Goal: Obtain resource: Obtain resource

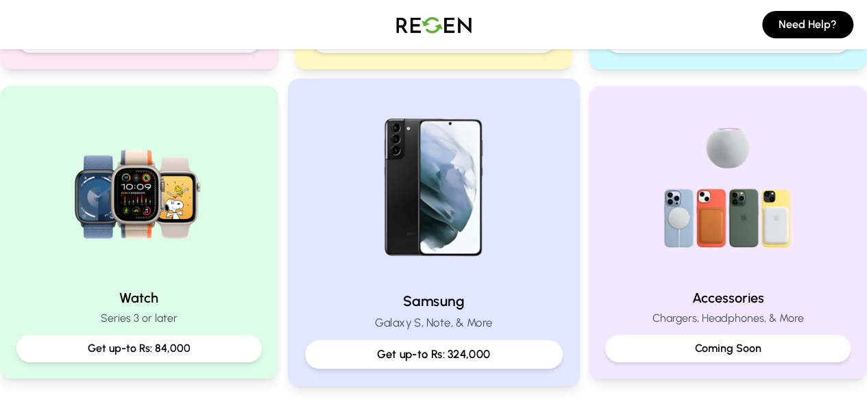
scroll to position [562, 0]
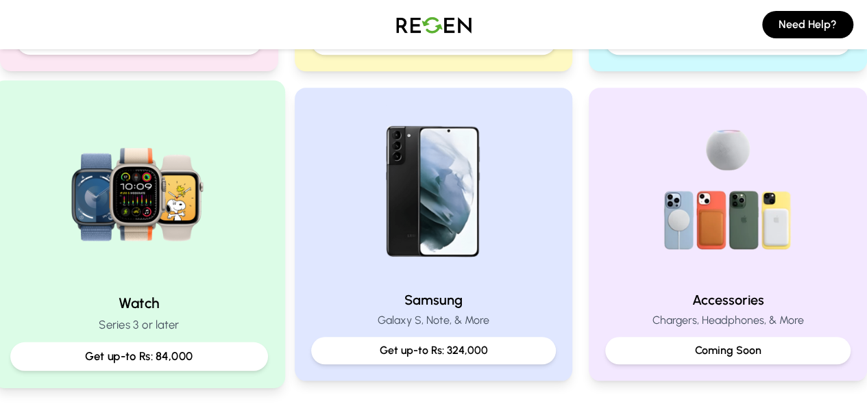
click at [120, 346] on div "Get up-to Rs: 84,000" at bounding box center [139, 357] width 258 height 29
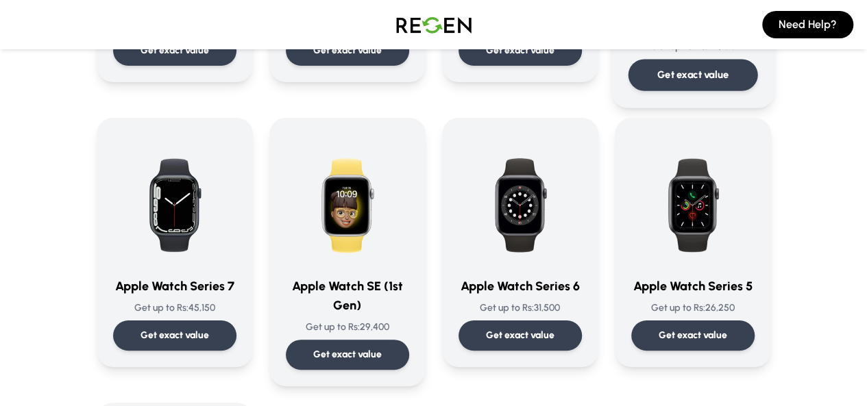
scroll to position [324, 0]
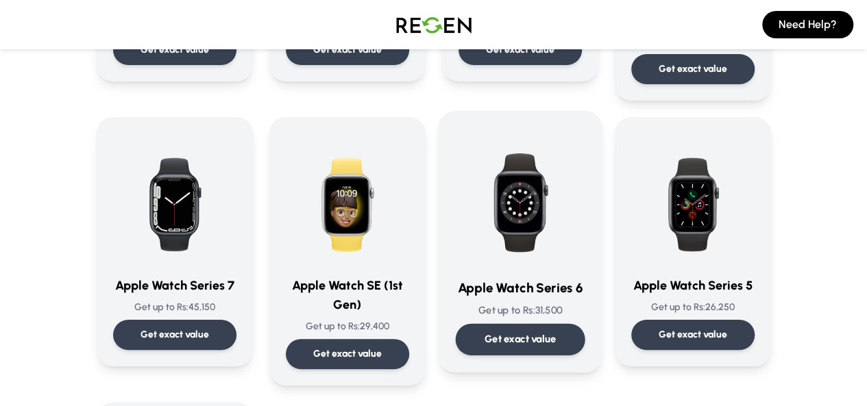
click at [528, 324] on div "Get exact value" at bounding box center [519, 340] width 129 height 32
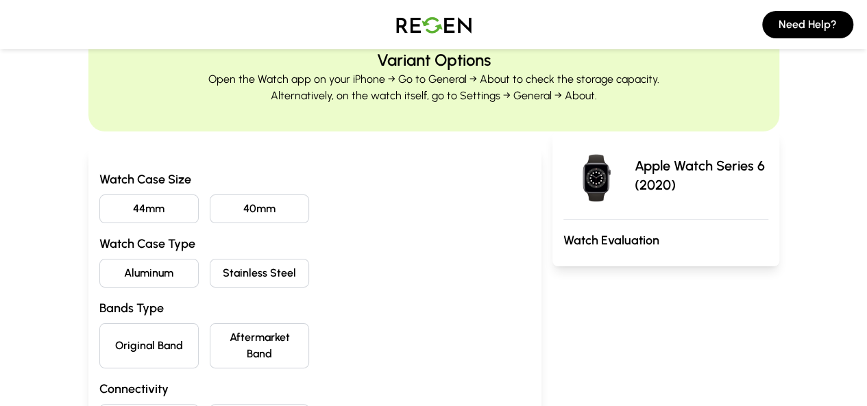
scroll to position [64, 0]
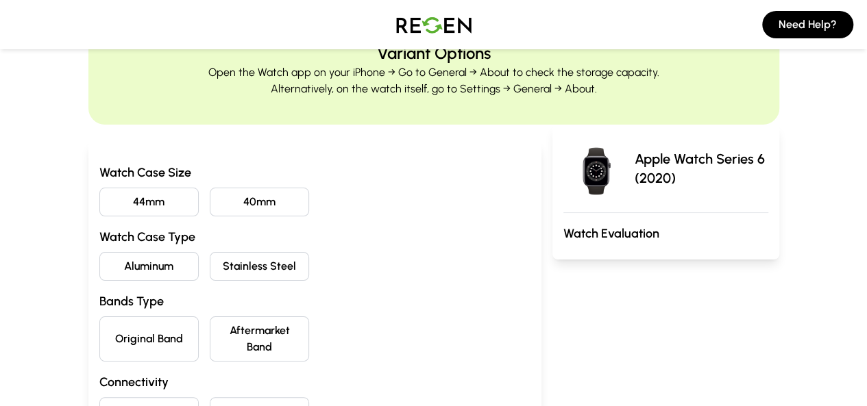
click at [99, 202] on button "44mm" at bounding box center [148, 202] width 99 height 29
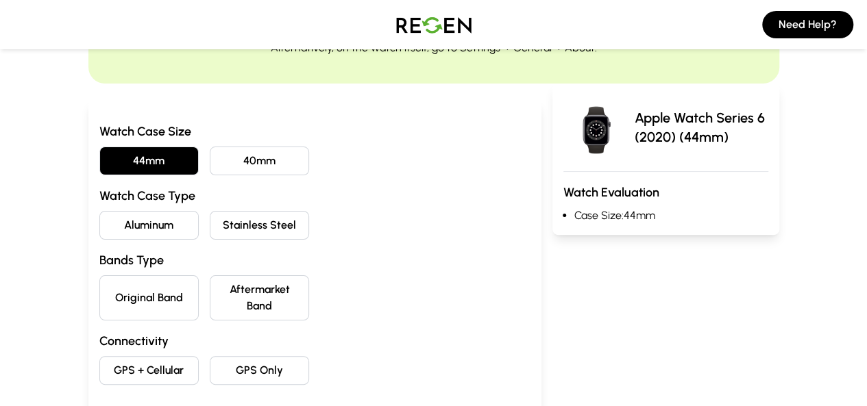
scroll to position [107, 0]
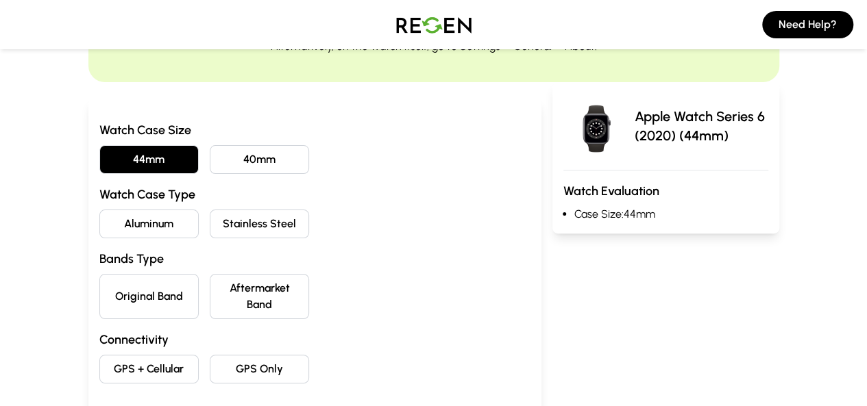
click at [99, 215] on button "Aluminum" at bounding box center [148, 224] width 99 height 29
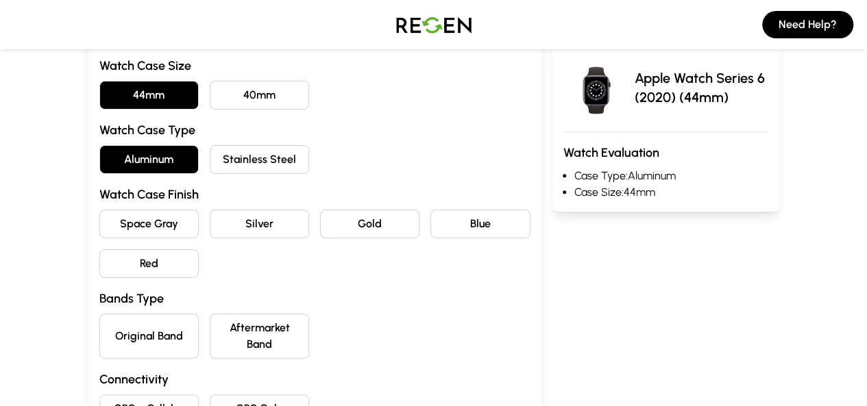
scroll to position [182, 0]
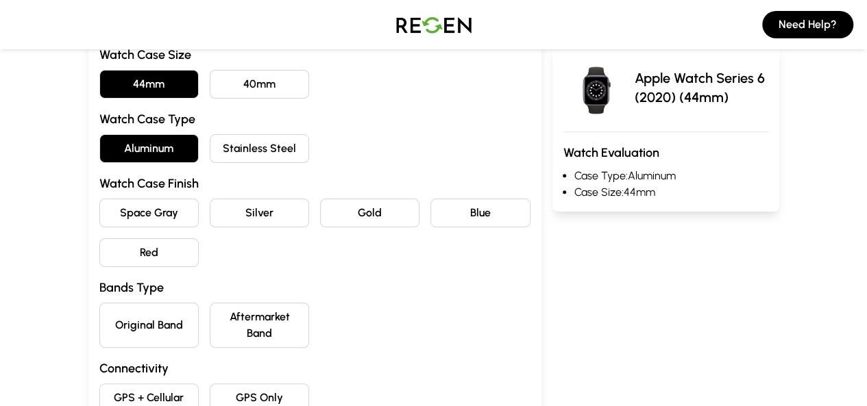
click at [110, 214] on button "Space Gray" at bounding box center [148, 213] width 99 height 29
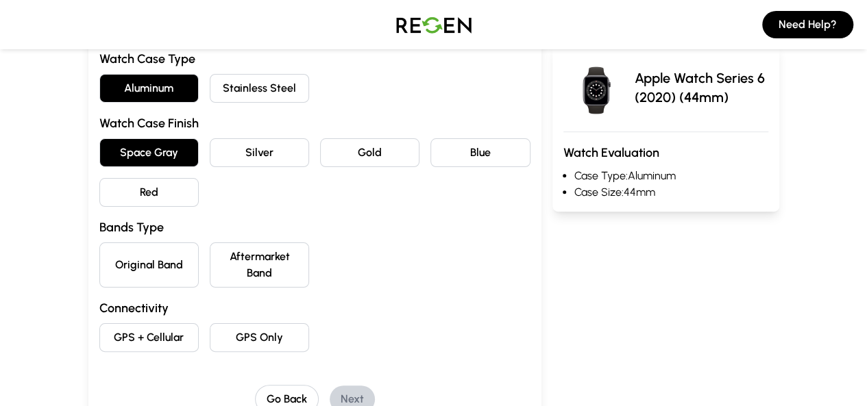
scroll to position [244, 0]
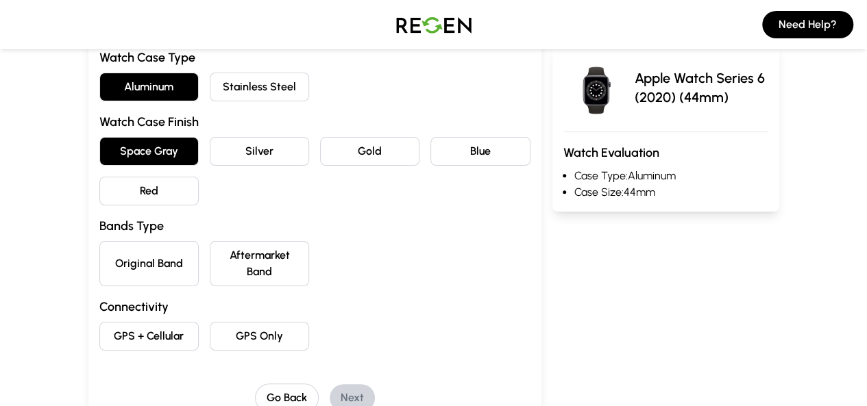
click at [103, 249] on button "Original Band" at bounding box center [148, 263] width 99 height 45
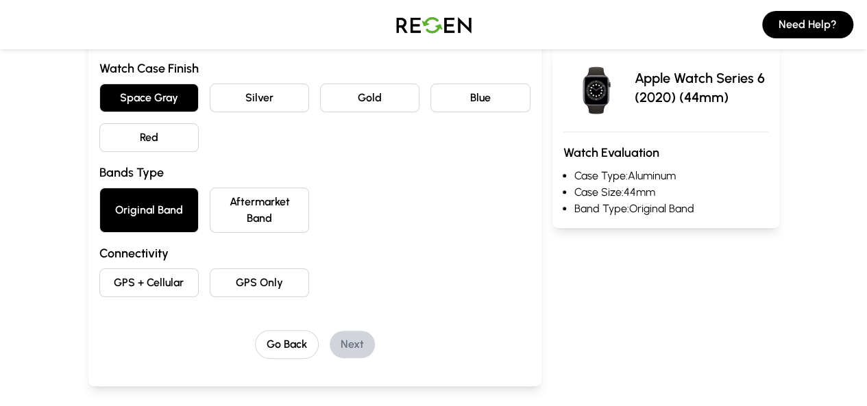
scroll to position [298, 0]
click at [225, 268] on button "GPS Only" at bounding box center [259, 282] width 99 height 29
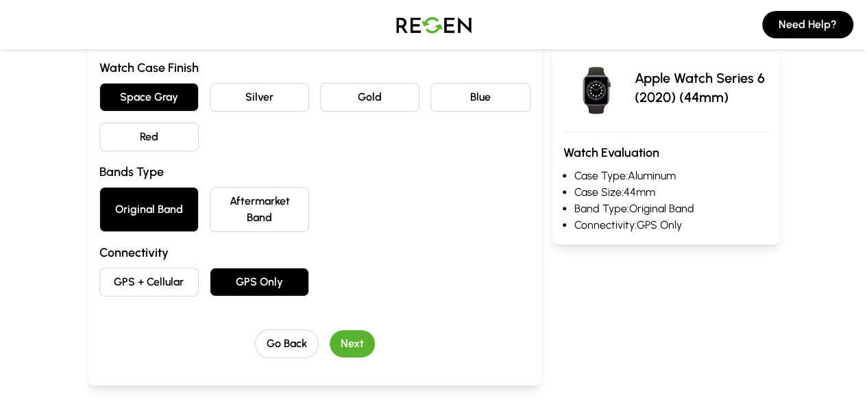
click at [334, 330] on button "Next" at bounding box center [351, 343] width 45 height 27
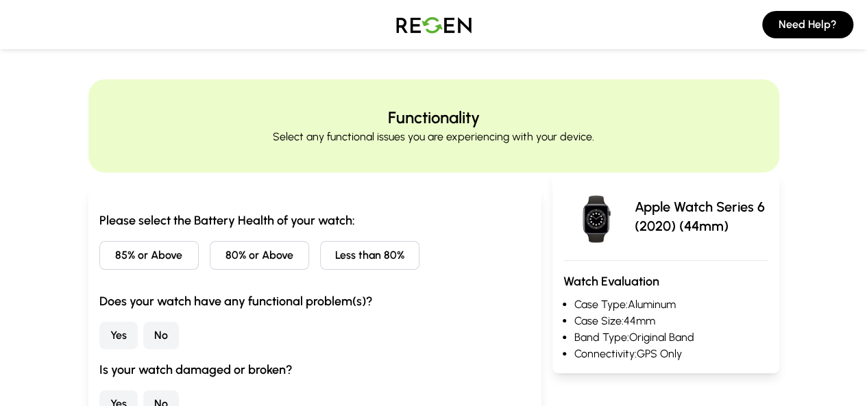
scroll to position [12, 0]
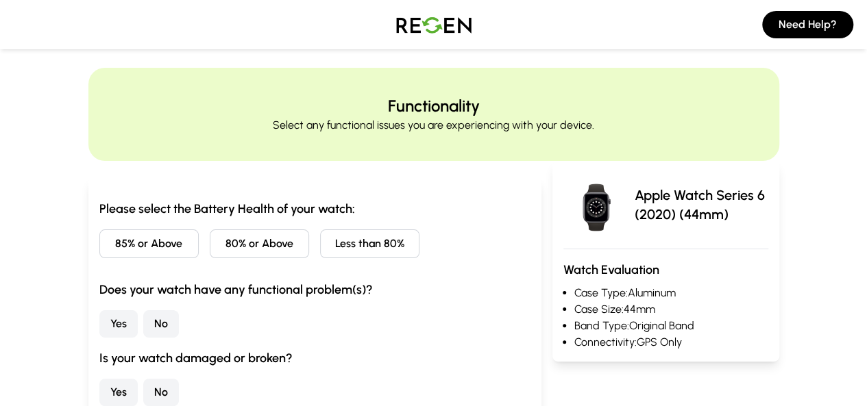
click at [99, 236] on button "85% or Above" at bounding box center [148, 243] width 99 height 29
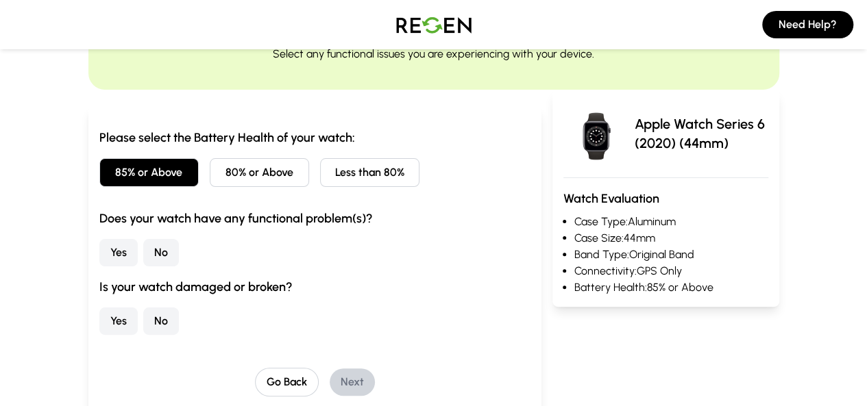
scroll to position [84, 0]
click at [143, 249] on button "No" at bounding box center [161, 251] width 36 height 27
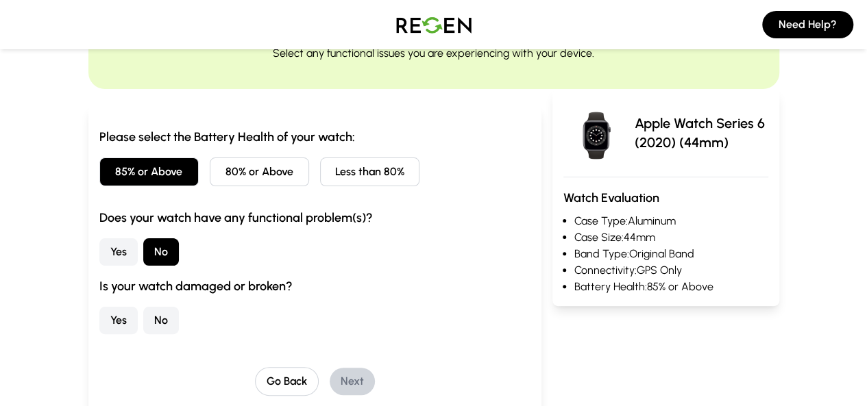
click at [143, 322] on button "No" at bounding box center [161, 320] width 36 height 27
click at [333, 379] on button "Next" at bounding box center [351, 381] width 45 height 27
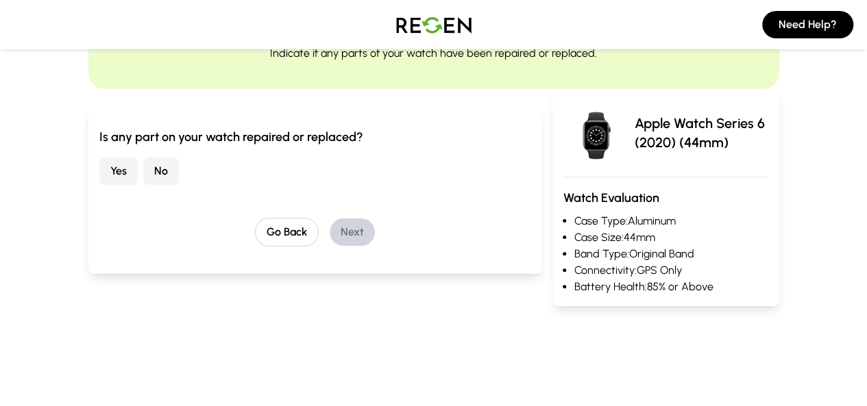
click at [143, 166] on button "No" at bounding box center [161, 171] width 36 height 27
click at [329, 227] on button "Next" at bounding box center [351, 232] width 45 height 27
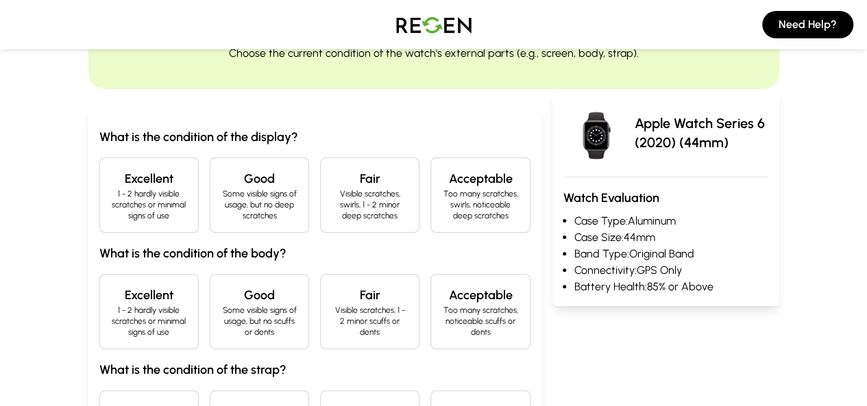
click at [111, 189] on p "1 - 2 hardly visible scratches or minimal signs of use" at bounding box center [149, 204] width 76 height 33
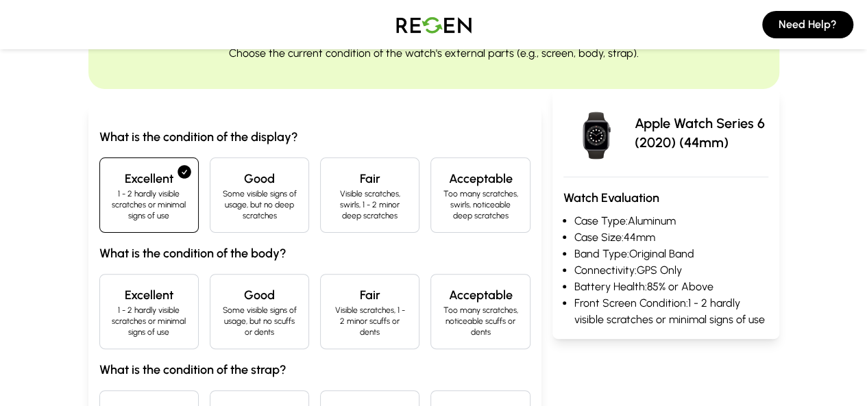
click at [111, 286] on h4 "Excellent" at bounding box center [149, 295] width 76 height 19
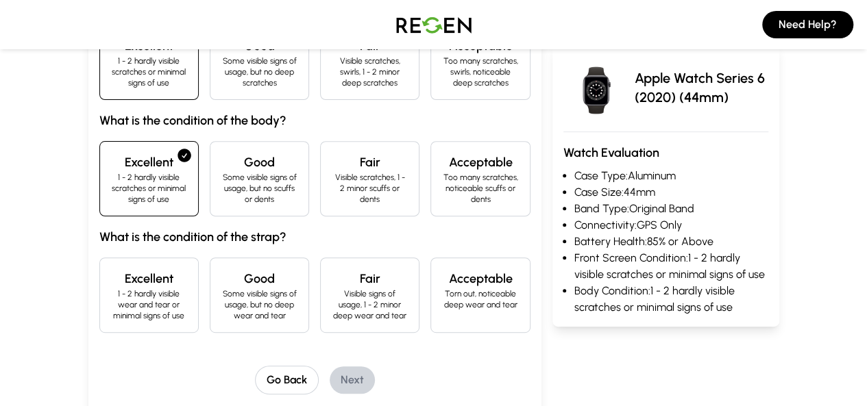
scroll to position [219, 0]
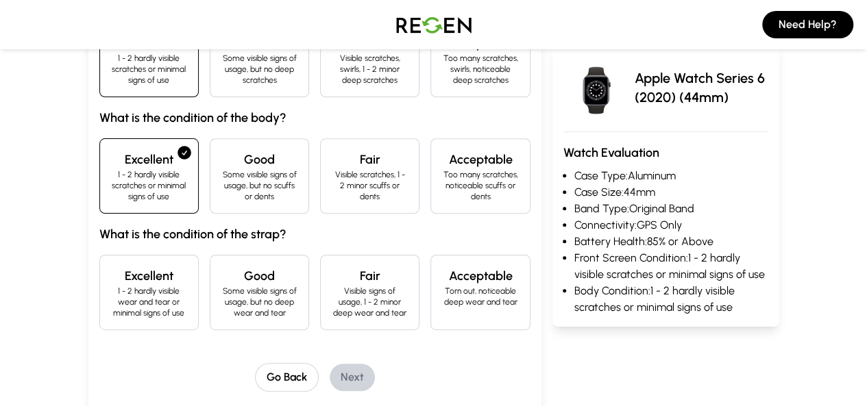
click at [111, 266] on h4 "Excellent" at bounding box center [149, 275] width 76 height 19
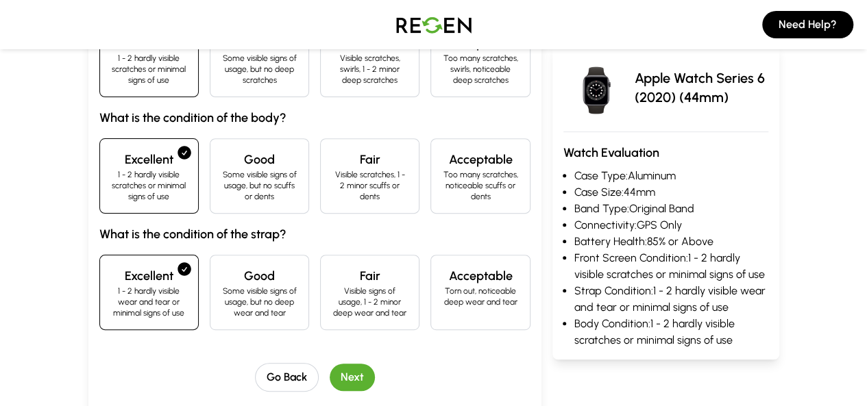
click at [329, 364] on button "Next" at bounding box center [351, 377] width 45 height 27
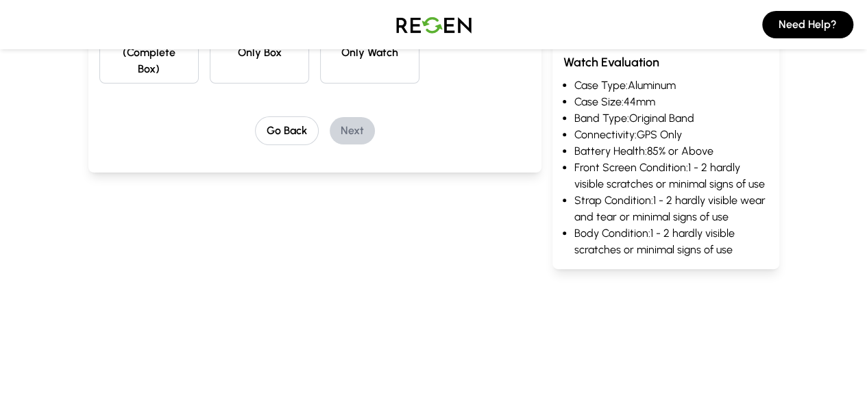
scroll to position [0, 0]
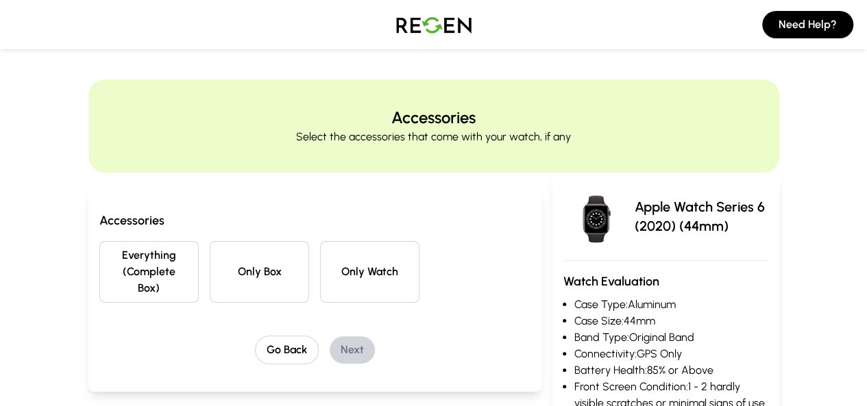
click at [101, 261] on button "Everything (Complete Box)" at bounding box center [148, 272] width 99 height 62
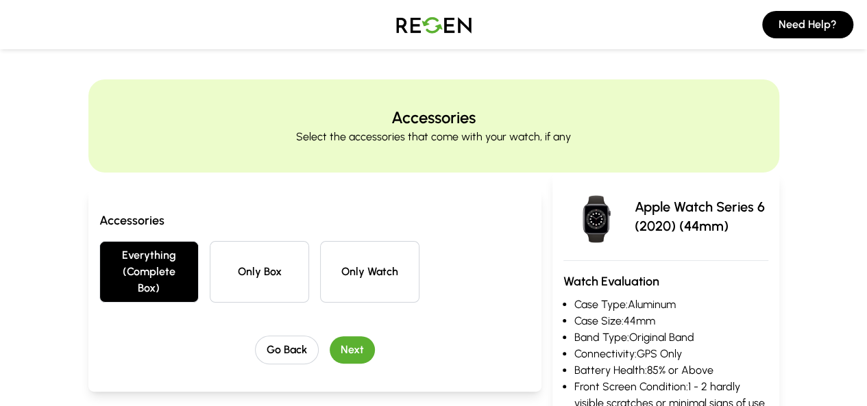
click at [329, 336] on button "Next" at bounding box center [351, 349] width 45 height 27
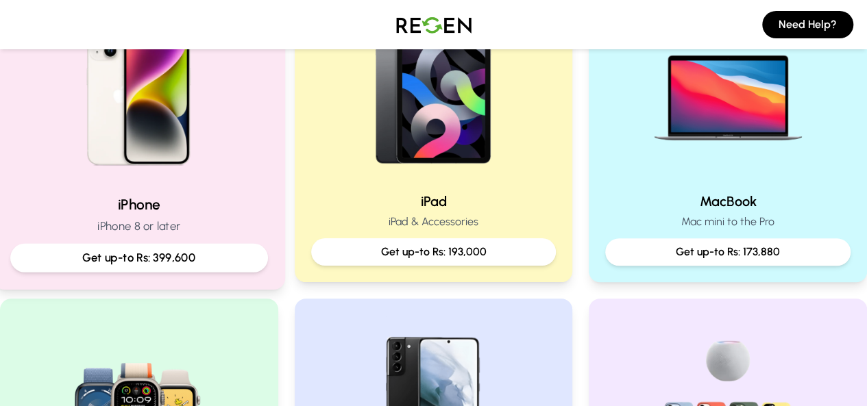
scroll to position [349, 0]
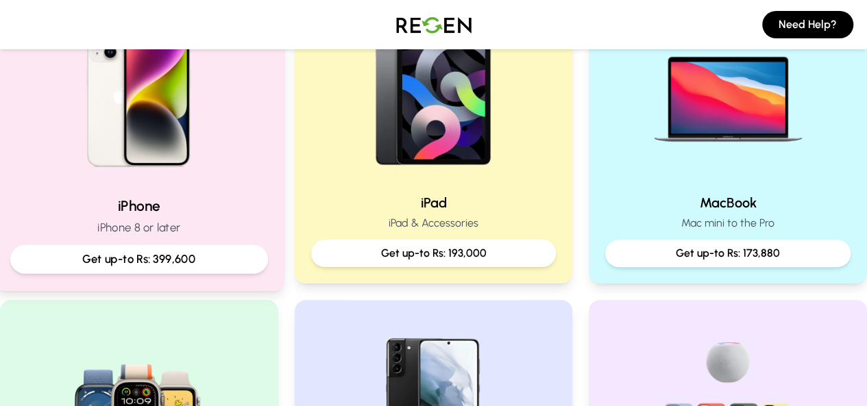
click at [196, 267] on p "Get up-to Rs: 399,600" at bounding box center [139, 259] width 234 height 17
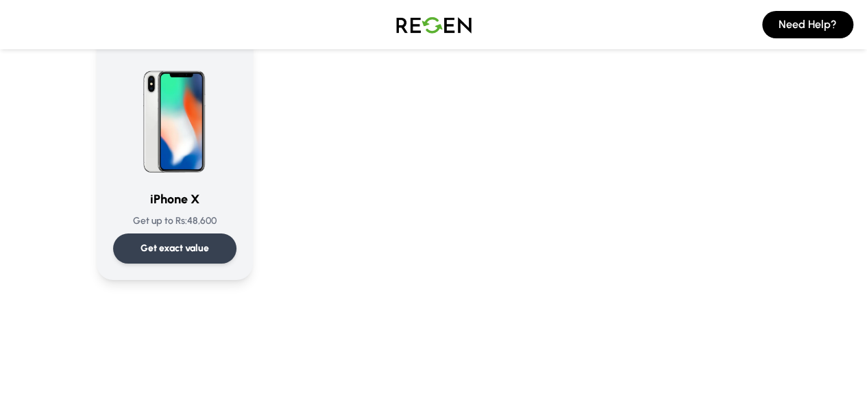
scroll to position [1673, 0]
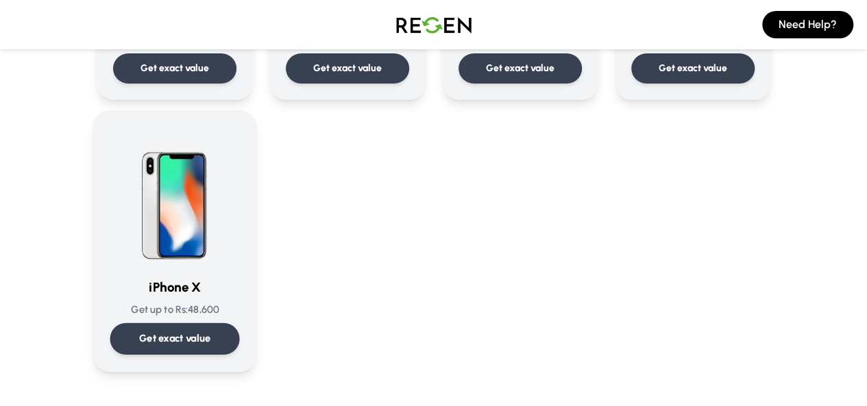
click at [138, 332] on p "Get exact value" at bounding box center [174, 339] width 72 height 14
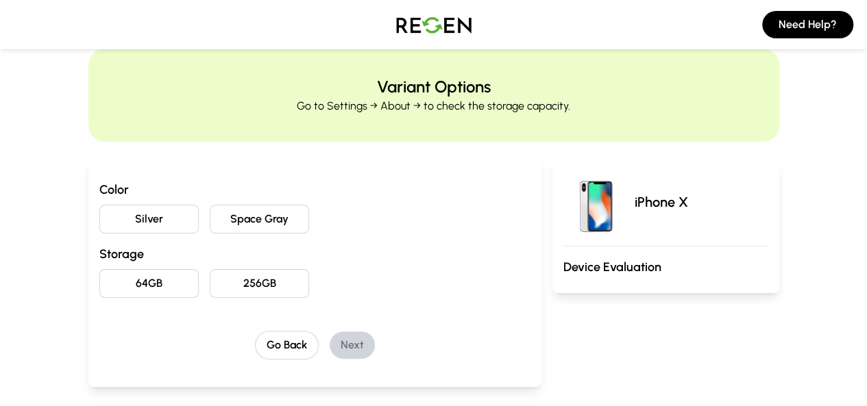
scroll to position [34, 0]
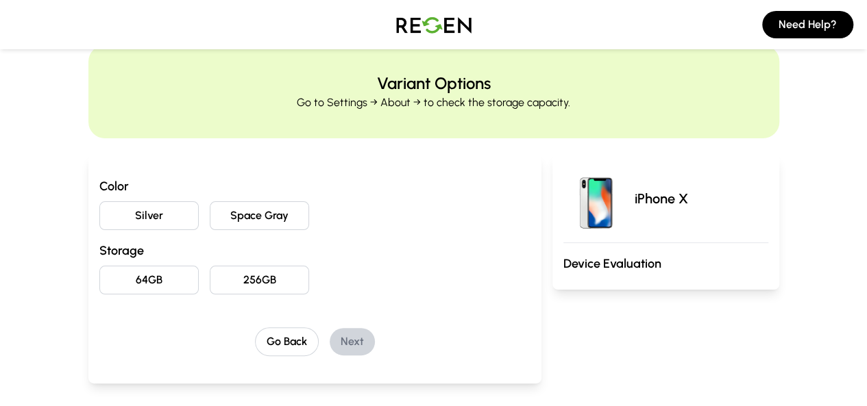
click at [210, 210] on button "Space Gray" at bounding box center [259, 215] width 99 height 29
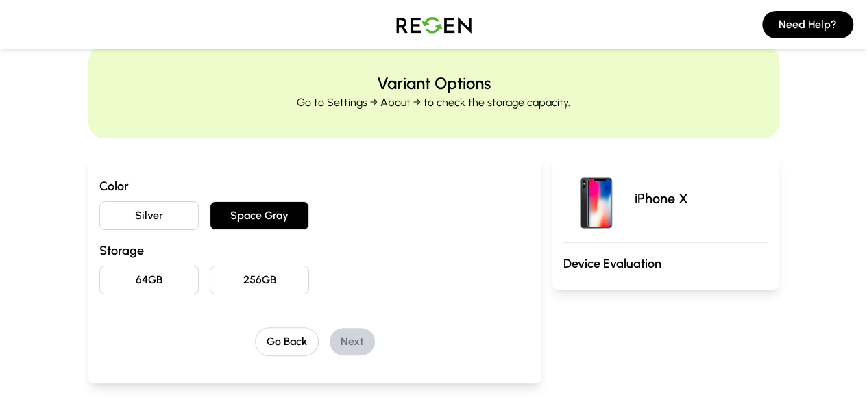
click at [210, 278] on button "256GB" at bounding box center [259, 280] width 99 height 29
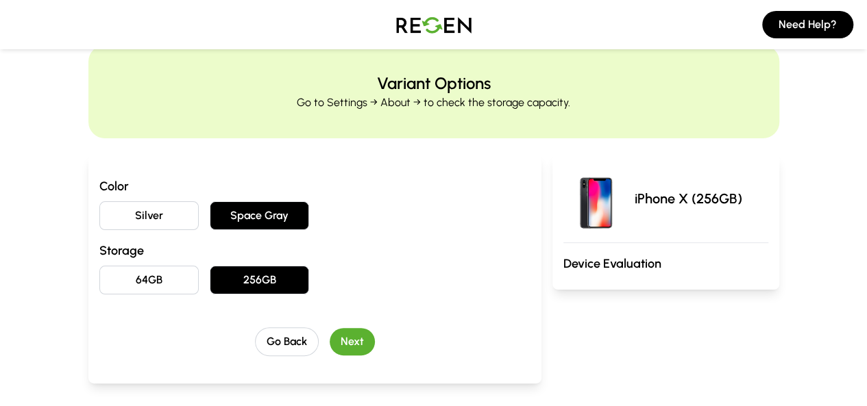
click at [329, 338] on button "Next" at bounding box center [351, 341] width 45 height 27
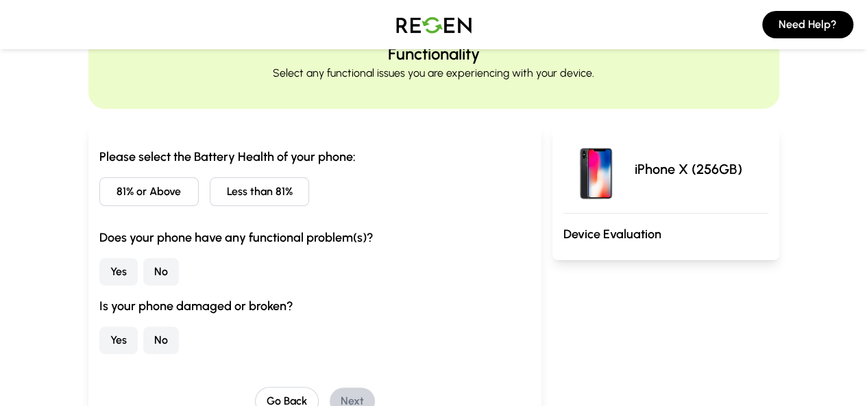
scroll to position [64, 0]
click at [119, 192] on button "81% or Above" at bounding box center [148, 191] width 99 height 29
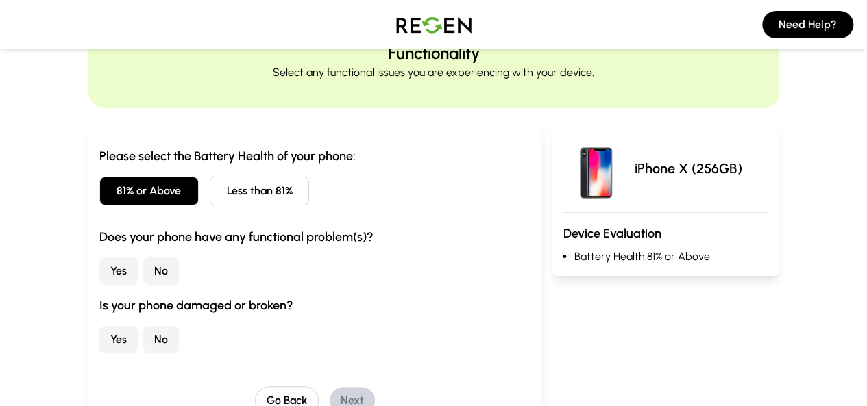
click at [99, 286] on div "Please select the Battery Health of your phone: 81% or Above Less than 81% Does…" at bounding box center [314, 250] width 431 height 207
click at [143, 280] on button "No" at bounding box center [161, 271] width 36 height 27
click at [143, 343] on button "No" at bounding box center [161, 339] width 36 height 27
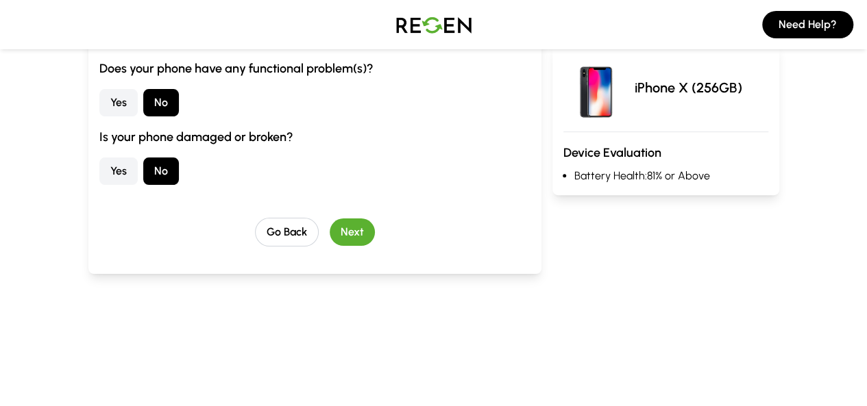
scroll to position [247, 0]
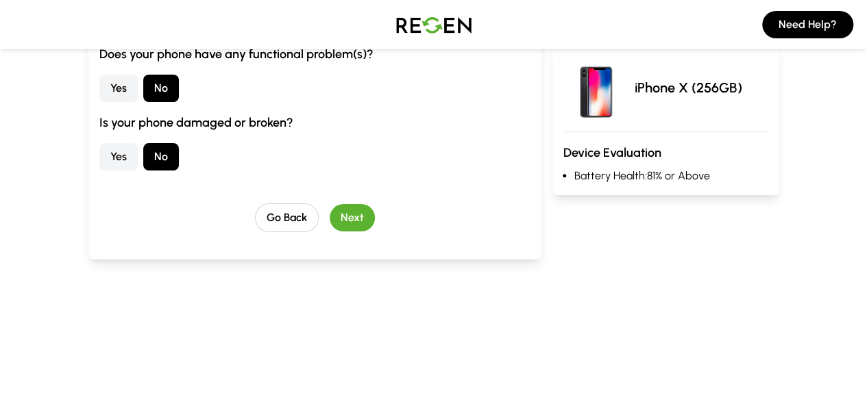
click at [334, 210] on button "Next" at bounding box center [351, 217] width 45 height 27
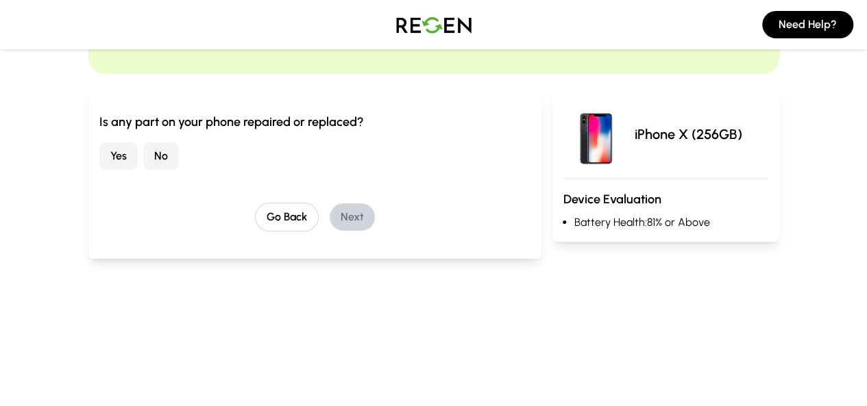
click at [143, 151] on button "No" at bounding box center [161, 155] width 36 height 27
click at [329, 203] on button "Next" at bounding box center [351, 216] width 45 height 27
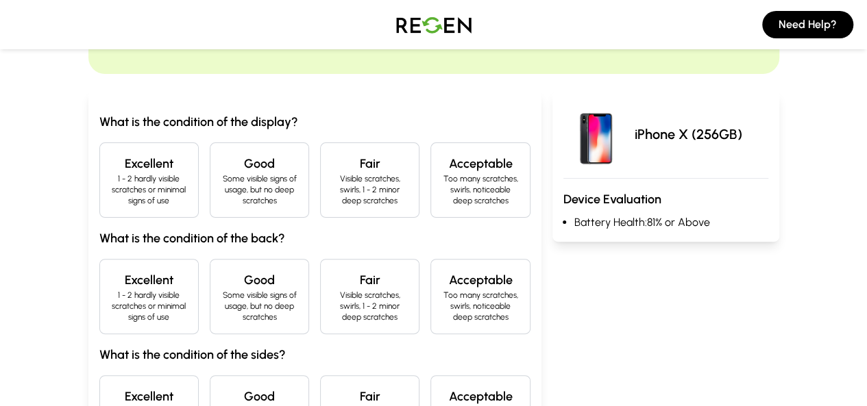
click at [118, 173] on p "1 - 2 hardly visible scratches or minimal signs of use" at bounding box center [149, 189] width 76 height 33
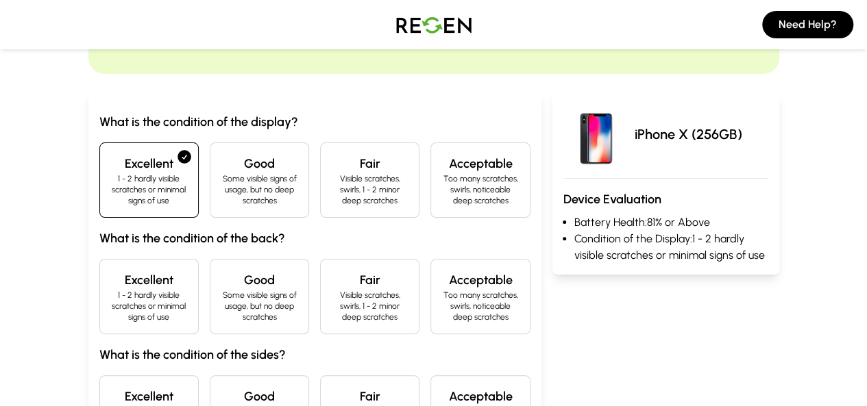
click at [111, 277] on h4 "Excellent" at bounding box center [149, 280] width 76 height 19
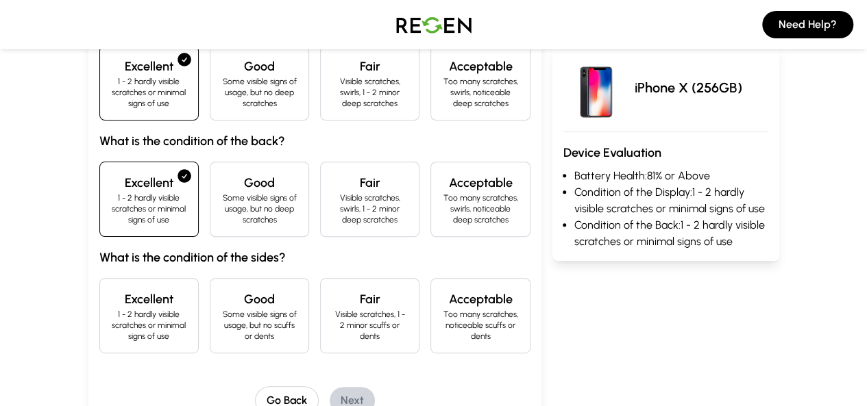
scroll to position [201, 0]
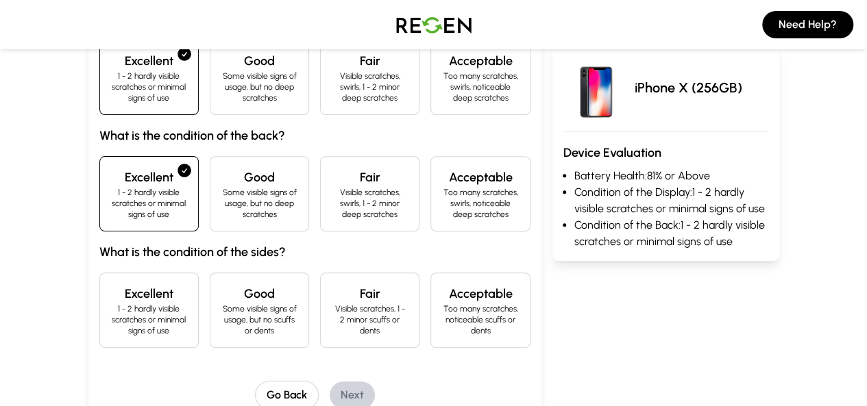
click at [111, 284] on h4 "Excellent" at bounding box center [149, 293] width 76 height 19
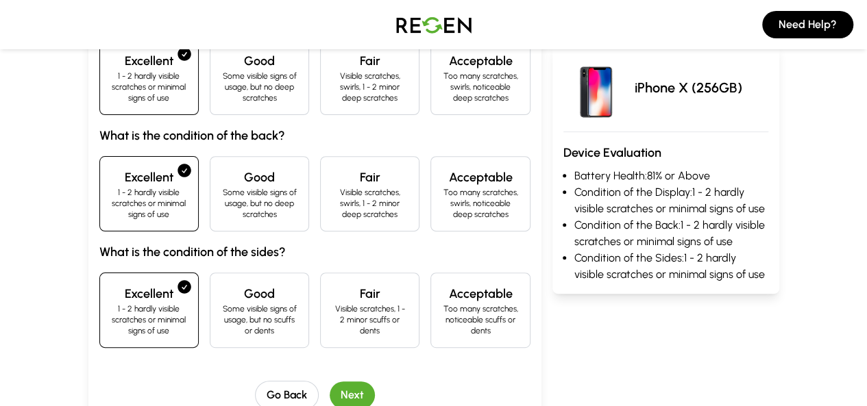
click at [229, 303] on p "Some visible signs of usage, but no scuffs or dents" at bounding box center [259, 319] width 76 height 33
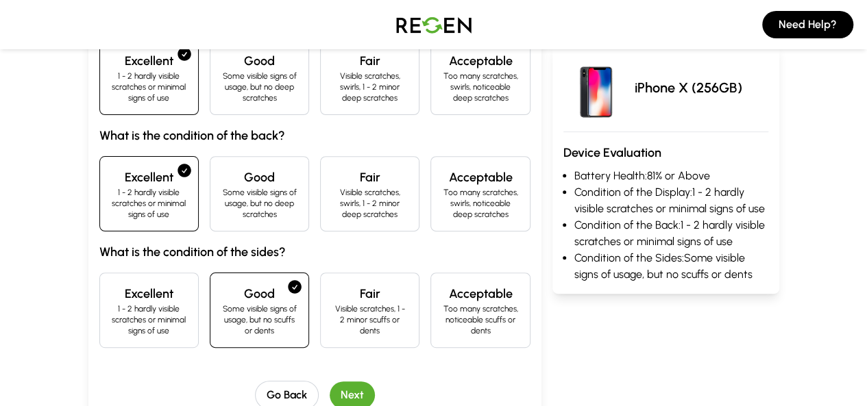
click at [329, 382] on button "Next" at bounding box center [351, 395] width 45 height 27
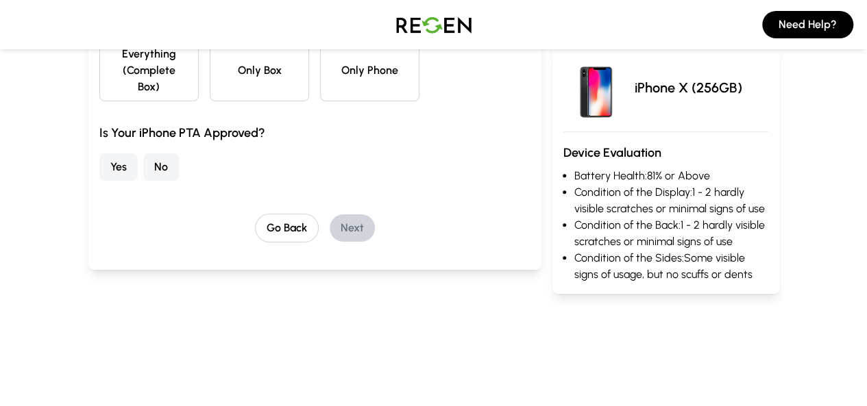
click at [99, 155] on button "Yes" at bounding box center [118, 166] width 38 height 27
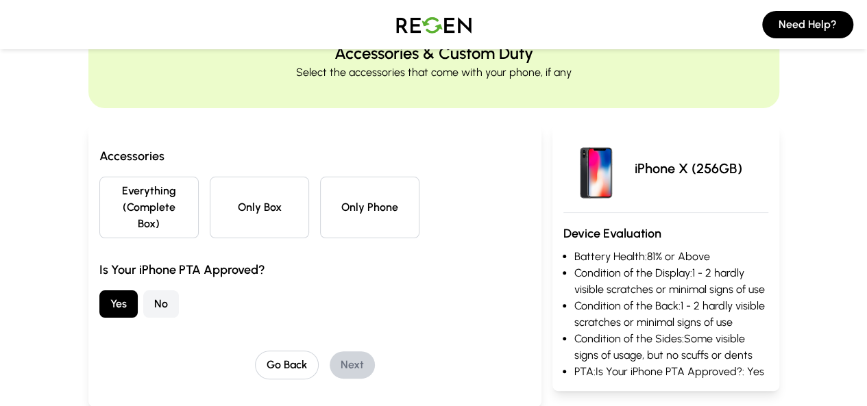
scroll to position [0, 0]
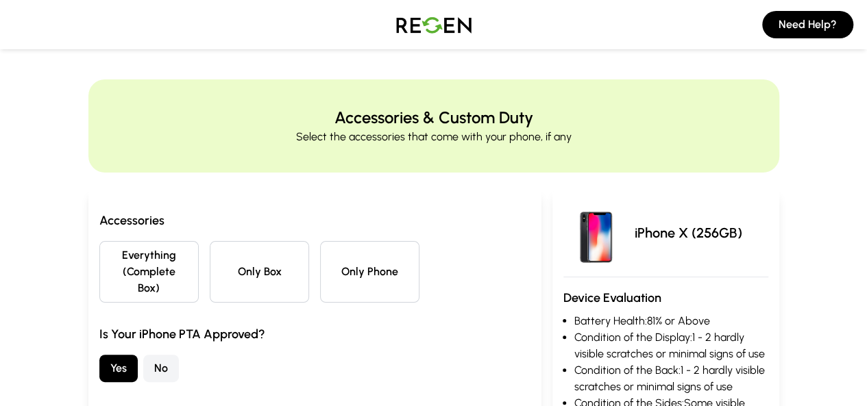
click at [345, 279] on button "Only Phone" at bounding box center [369, 272] width 99 height 62
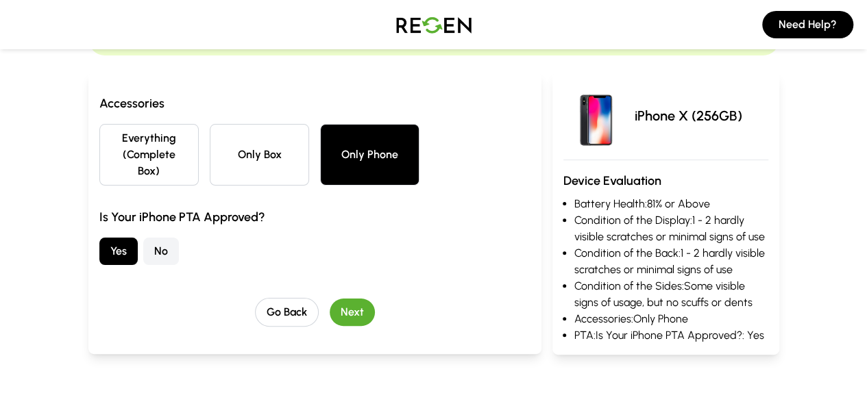
scroll to position [162, 0]
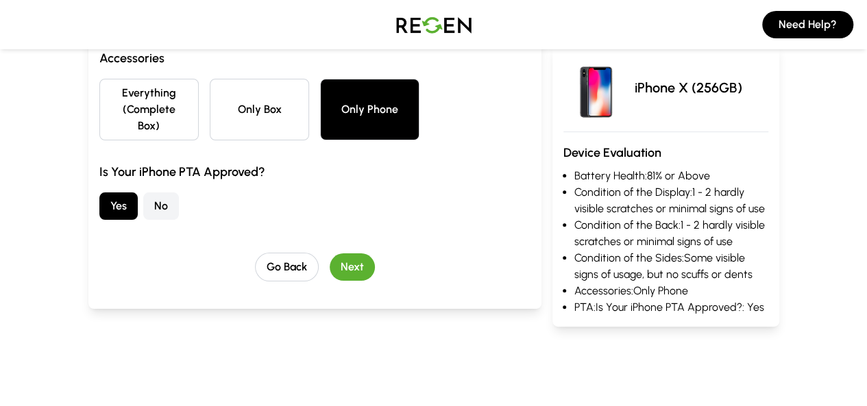
click at [329, 253] on button "Next" at bounding box center [351, 266] width 45 height 27
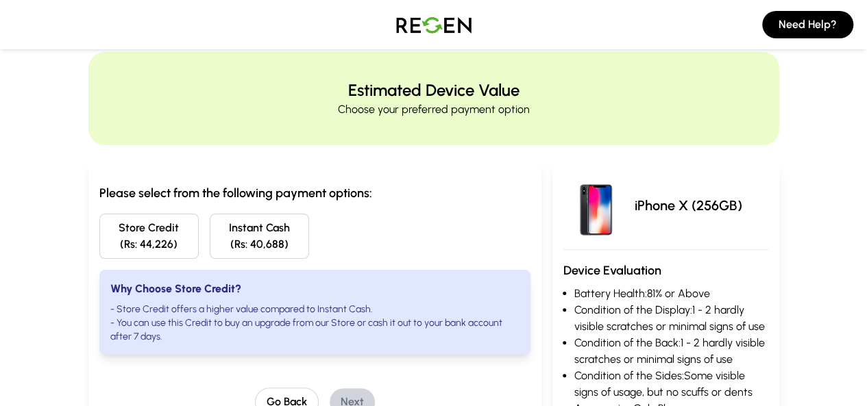
scroll to position [28, 0]
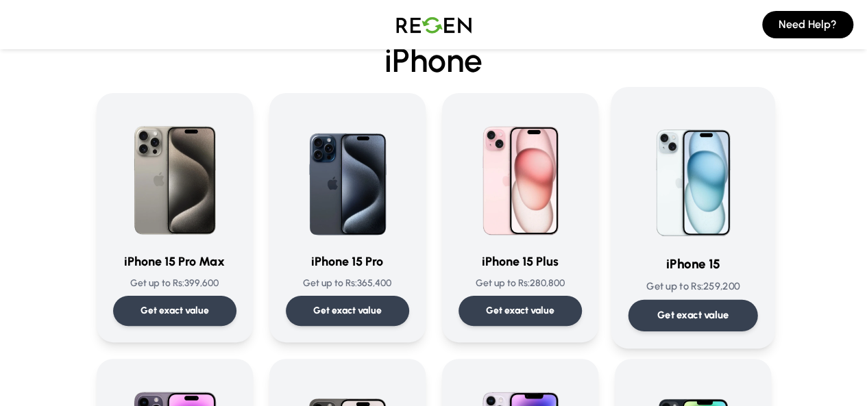
scroll to position [64, 0]
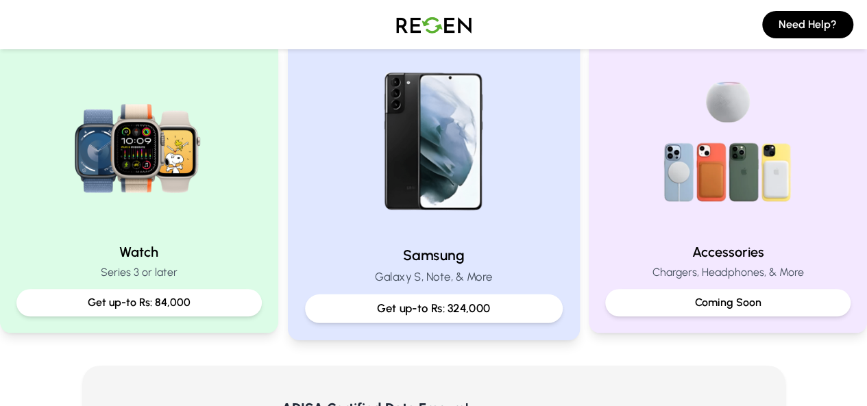
scroll to position [612, 0]
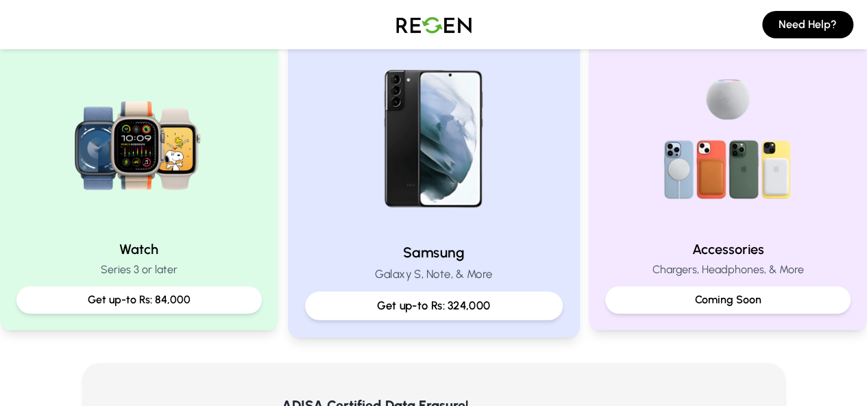
click at [379, 308] on p "Get up-to Rs: 324,000" at bounding box center [433, 305] width 234 height 17
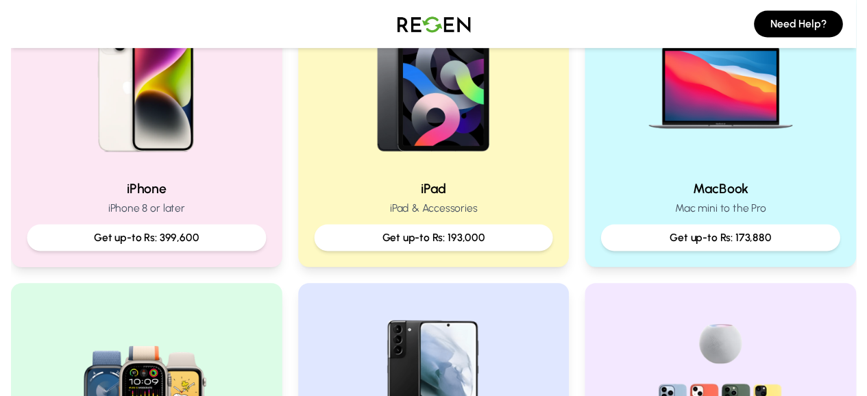
scroll to position [373, 0]
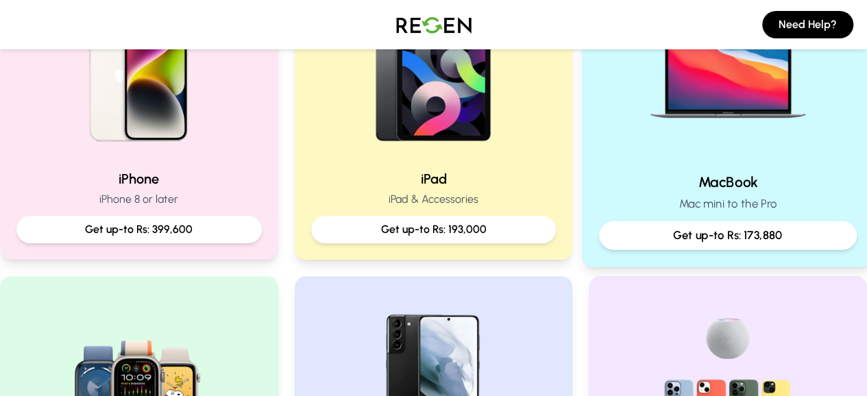
click at [738, 251] on div "MacBook Mac mini to the Pro Get up-to Rs: 173,880" at bounding box center [728, 113] width 292 height 308
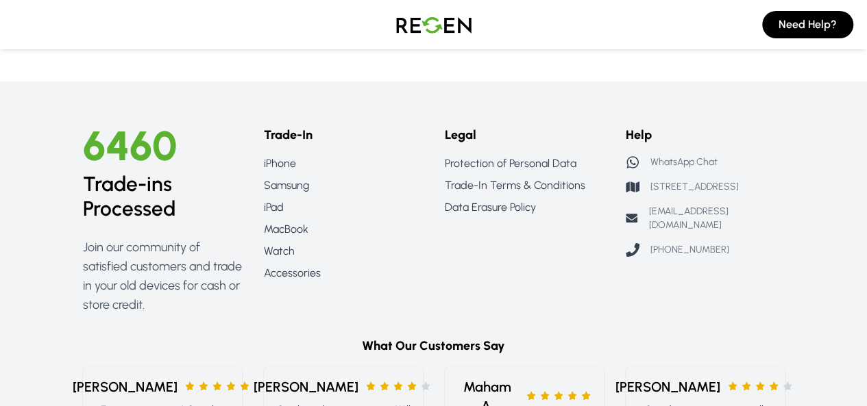
scroll to position [517, 0]
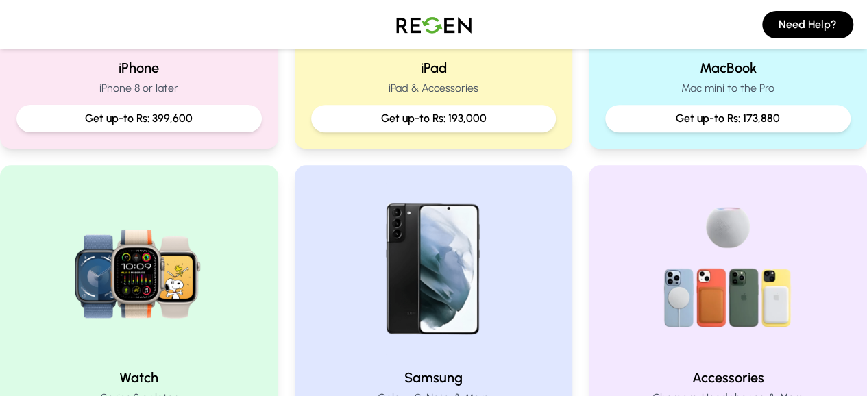
scroll to position [504, 7]
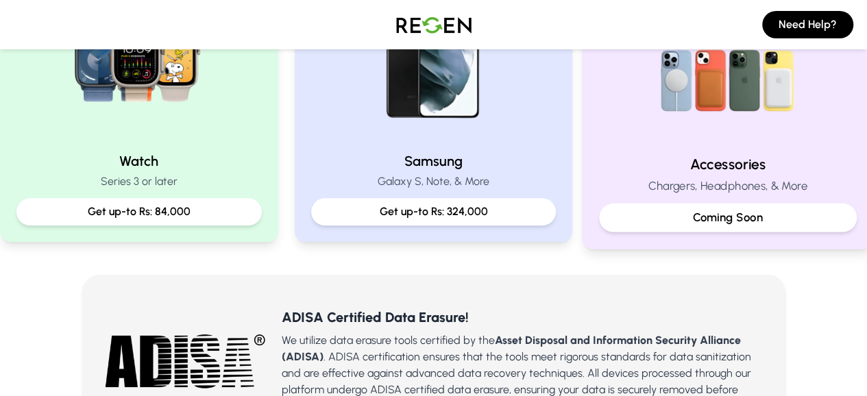
click at [710, 227] on div "Coming Soon" at bounding box center [728, 217] width 258 height 29
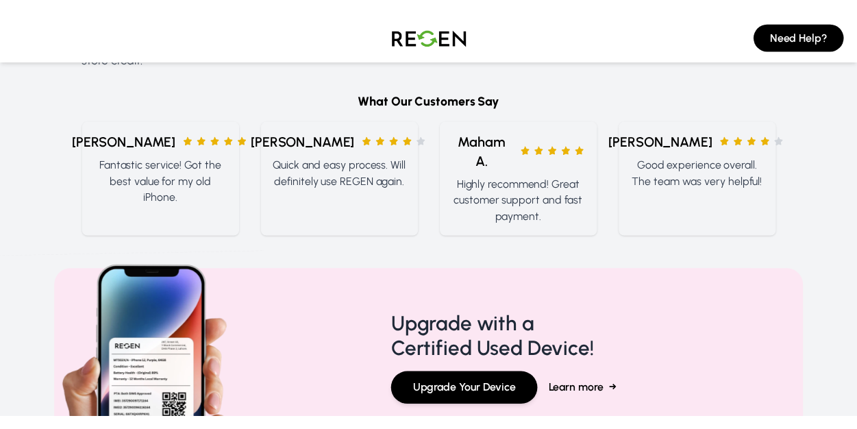
scroll to position [1836, 0]
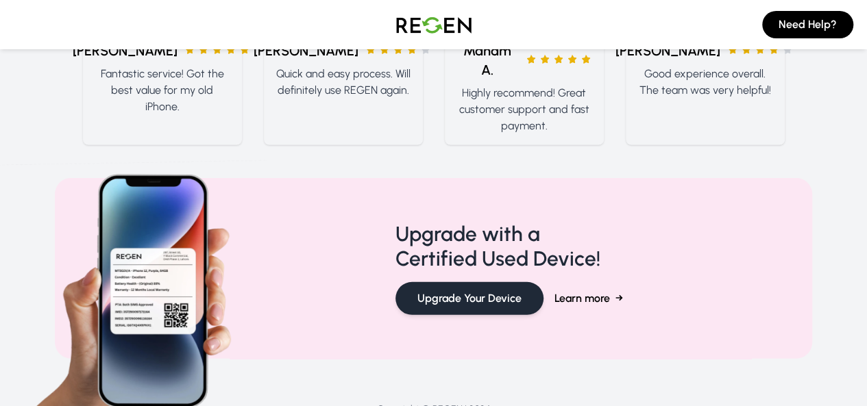
click at [443, 282] on button "Upgrade Your Device" at bounding box center [469, 298] width 148 height 33
